Goal: Find specific page/section: Find specific page/section

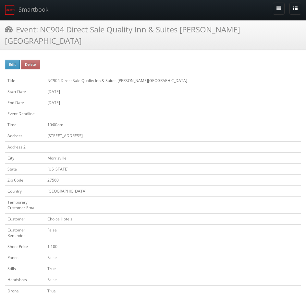
scroll to position [195, 0]
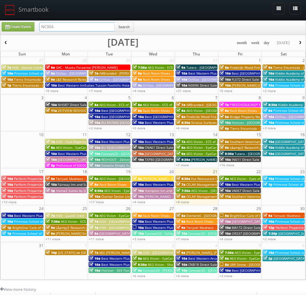
drag, startPoint x: 74, startPoint y: 25, endPoint x: 8, endPoint y: 25, distance: 65.9
click at [15, 25] on div "Create Event NC904 Search" at bounding box center [154, 28] width 314 height 13
paste input "TN130"
type input "TN130"
click at [120, 21] on div "Create Event TN130 Search" at bounding box center [153, 28] width 306 height 14
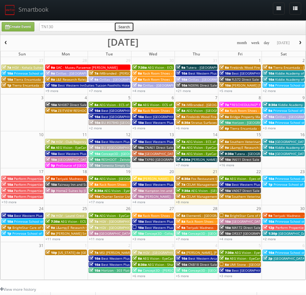
click at [121, 24] on button "Search" at bounding box center [124, 27] width 20 height 10
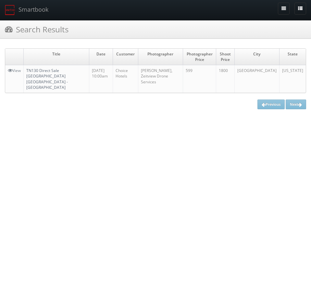
click at [49, 72] on link "TN130 Direct Sale [GEOGRAPHIC_DATA] [GEOGRAPHIC_DATA] - [GEOGRAPHIC_DATA]" at bounding box center [47, 79] width 42 height 22
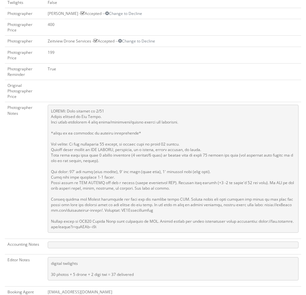
scroll to position [357, 0]
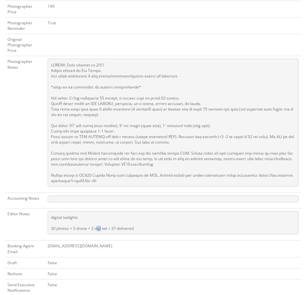
drag, startPoint x: 98, startPoint y: 218, endPoint x: 102, endPoint y: 217, distance: 4.2
click at [102, 217] on pre "digital twilights 30 photos + 5 drone + 2 digi twi = 37 delivered" at bounding box center [173, 222] width 251 height 23
drag, startPoint x: 108, startPoint y: 216, endPoint x: 92, endPoint y: 217, distance: 16.3
click at [92, 217] on pre "digital twilights 30 photos + 5 drone + 2 digi twi = 37 delivered" at bounding box center [173, 222] width 251 height 23
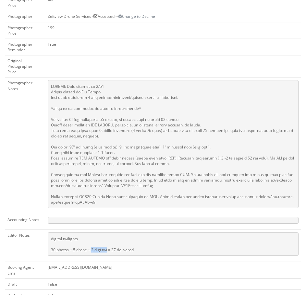
scroll to position [325, 0]
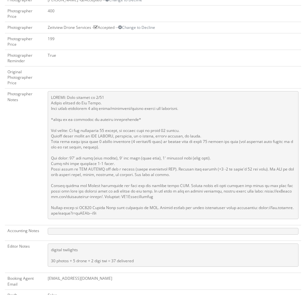
click at [101, 228] on pre at bounding box center [173, 231] width 251 height 7
drag, startPoint x: 56, startPoint y: 248, endPoint x: 71, endPoint y: 249, distance: 15.0
click at [68, 250] on pre "digital twilights 30 photos + 5 drone + 2 digi twi = 37 delivered" at bounding box center [173, 255] width 251 height 23
drag, startPoint x: 73, startPoint y: 249, endPoint x: 48, endPoint y: 251, distance: 25.1
click at [49, 251] on pre "digital twilights 30 photos + 5 drone + 2 digi twi = 37 delivered" at bounding box center [173, 255] width 251 height 23
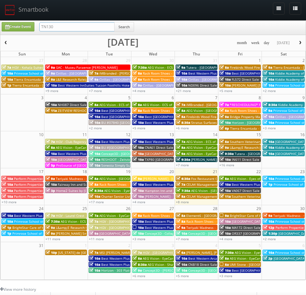
drag, startPoint x: 72, startPoint y: 26, endPoint x: 12, endPoint y: 27, distance: 60.4
click at [12, 27] on div "Create Event TN130 Search" at bounding box center [154, 28] width 314 height 13
type input "nc904"
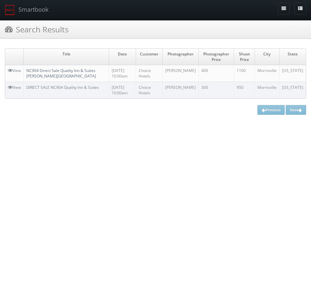
click at [58, 71] on link "NC904 Direct Sale Quality Inn & Suites Raleigh Durham Airport" at bounding box center [61, 73] width 70 height 11
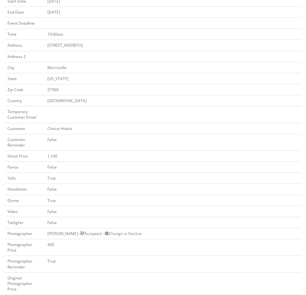
scroll to position [227, 0]
